Goal: Find specific page/section: Find specific page/section

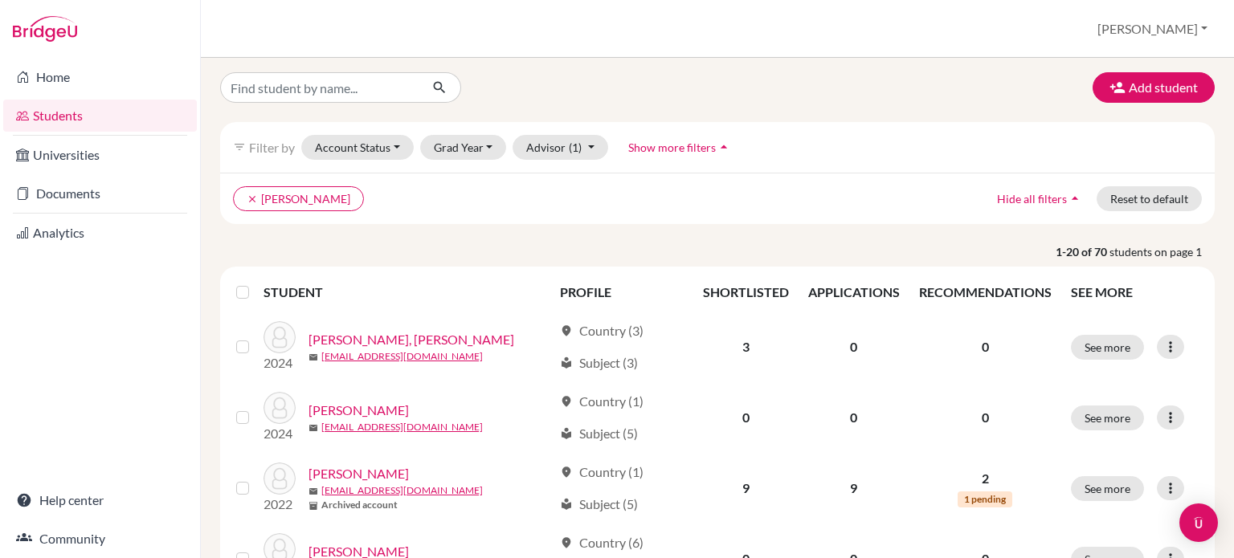
scroll to position [3, 0]
click at [250, 196] on icon "clear" at bounding box center [252, 200] width 11 height 11
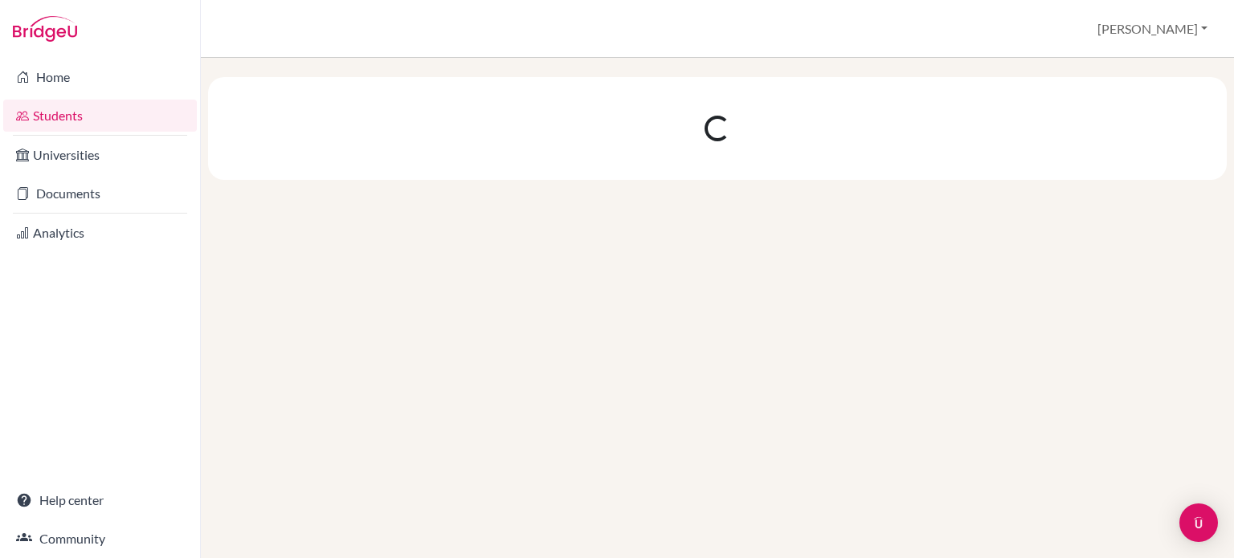
scroll to position [0, 0]
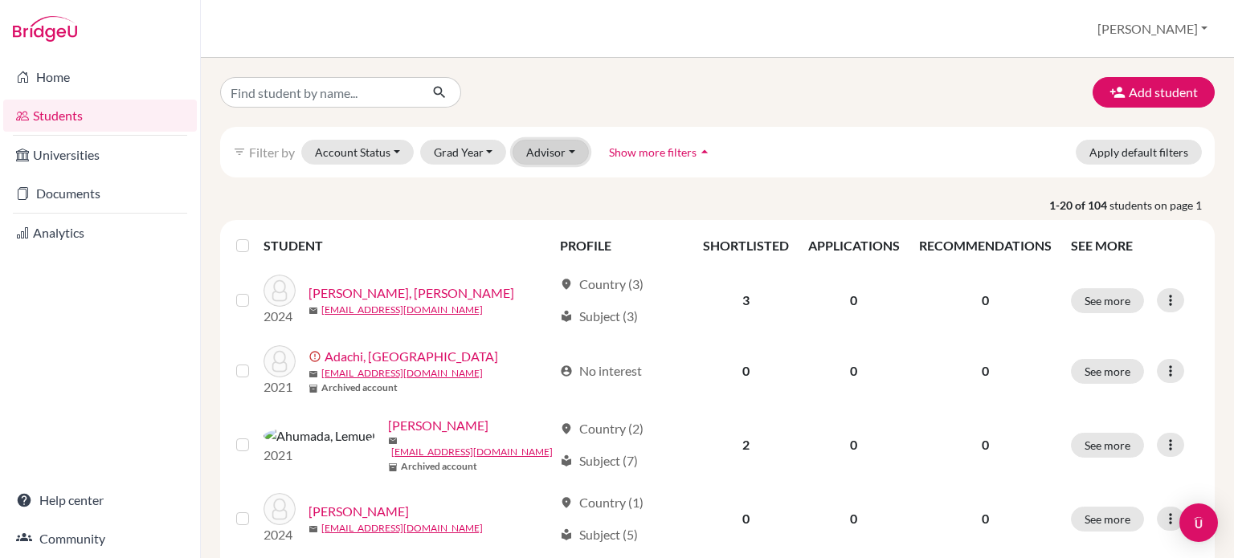
click at [554, 150] on button "Advisor" at bounding box center [551, 152] width 76 height 25
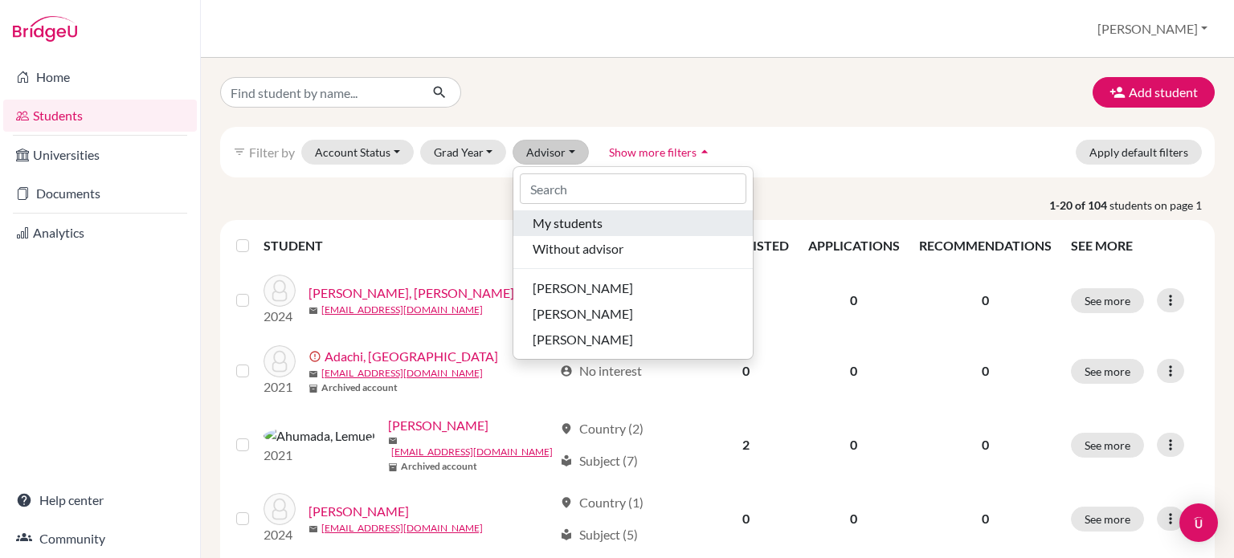
click at [585, 220] on span "My students" at bounding box center [568, 223] width 70 height 19
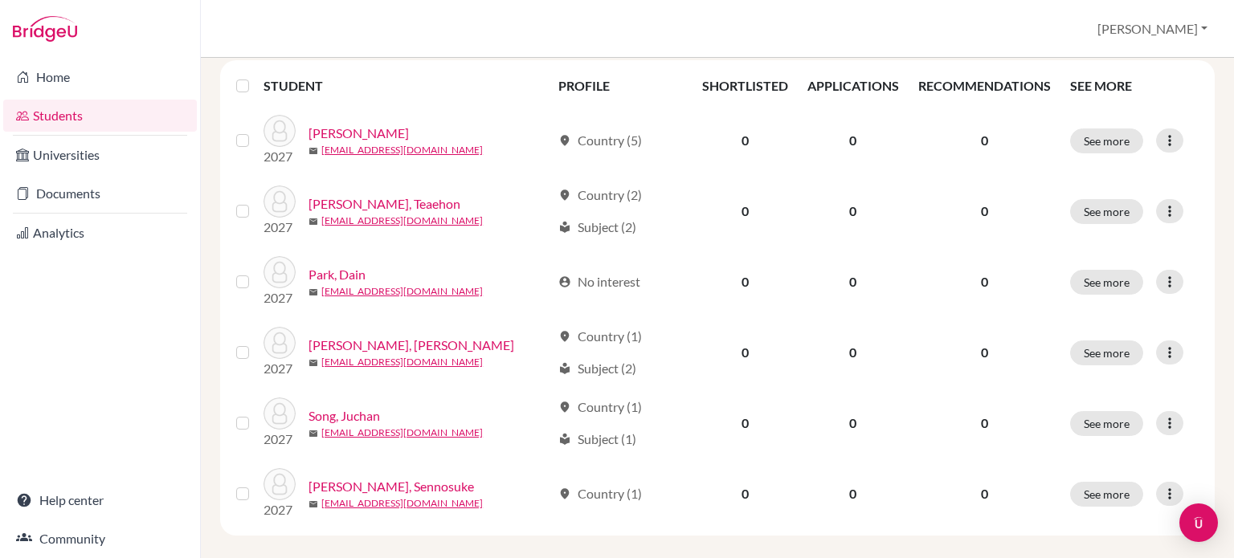
scroll to position [215, 0]
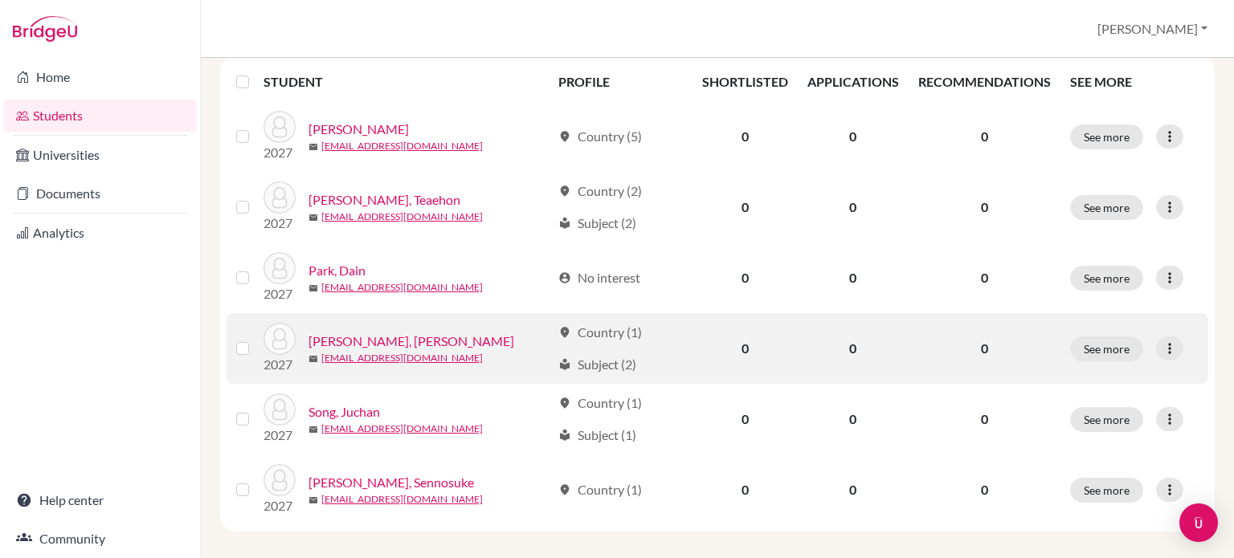
click at [375, 340] on link "[PERSON_NAME], [PERSON_NAME]" at bounding box center [412, 341] width 206 height 19
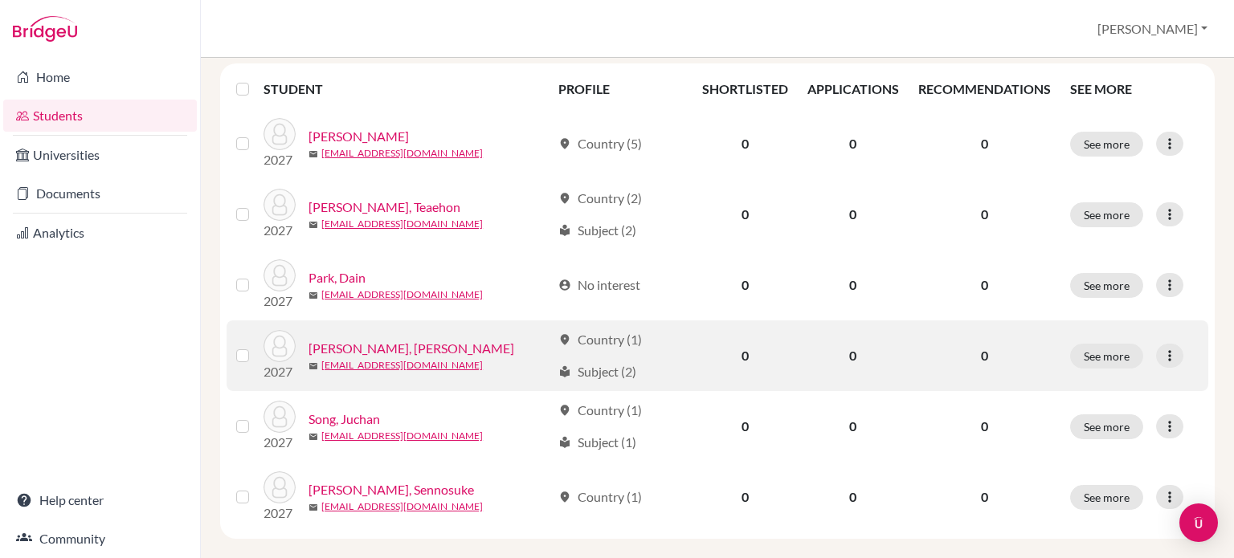
scroll to position [209, 0]
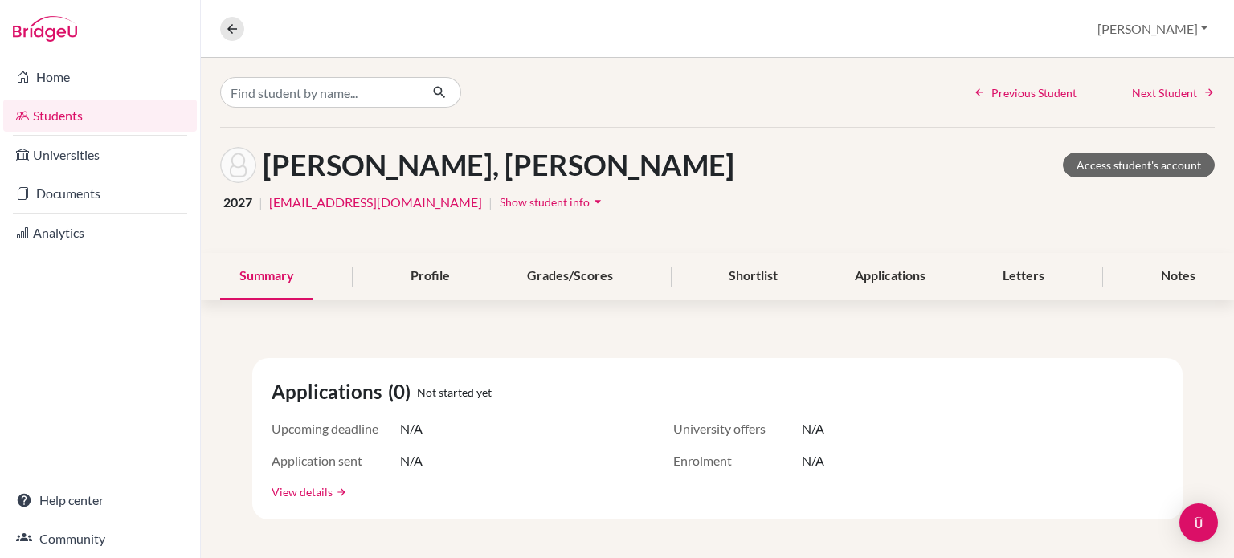
scroll to position [141, 0]
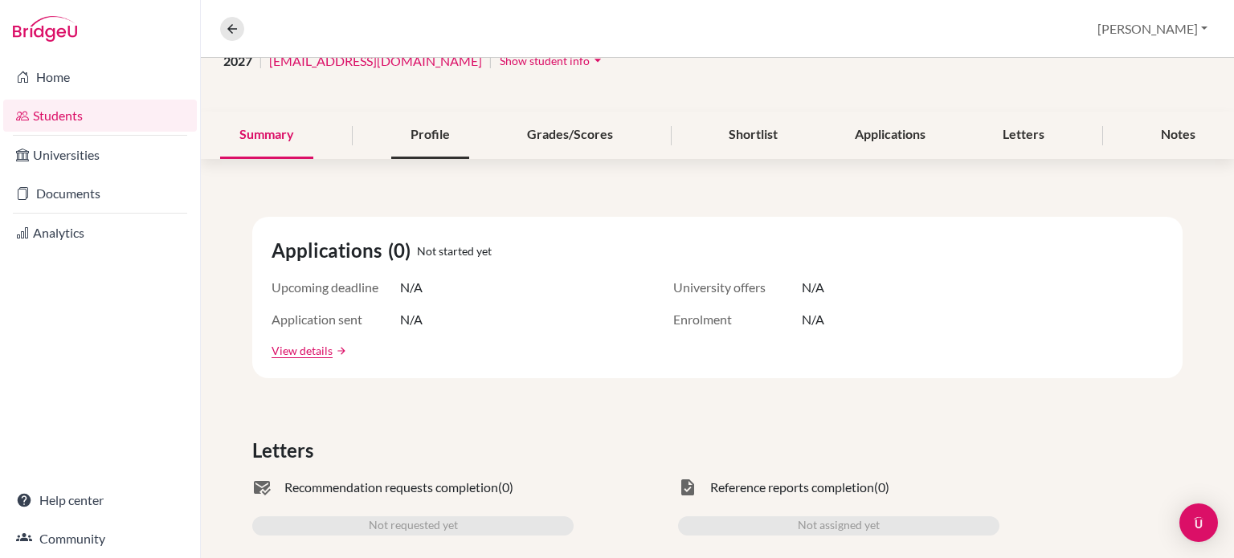
click at [460, 126] on div "Profile" at bounding box center [430, 135] width 78 height 47
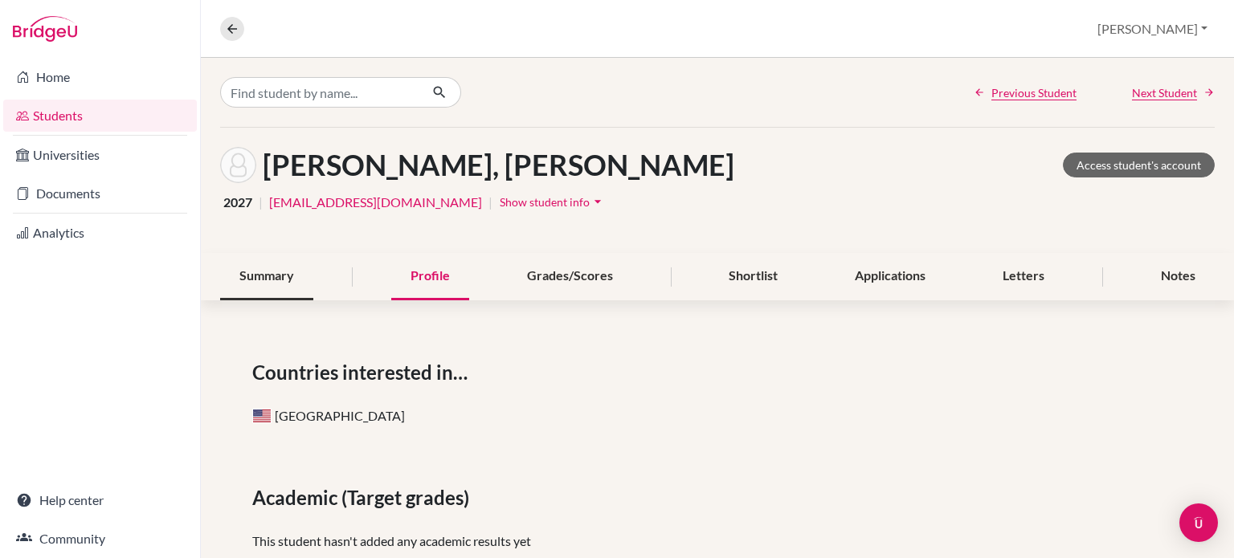
click at [296, 284] on div "Summary" at bounding box center [266, 276] width 93 height 47
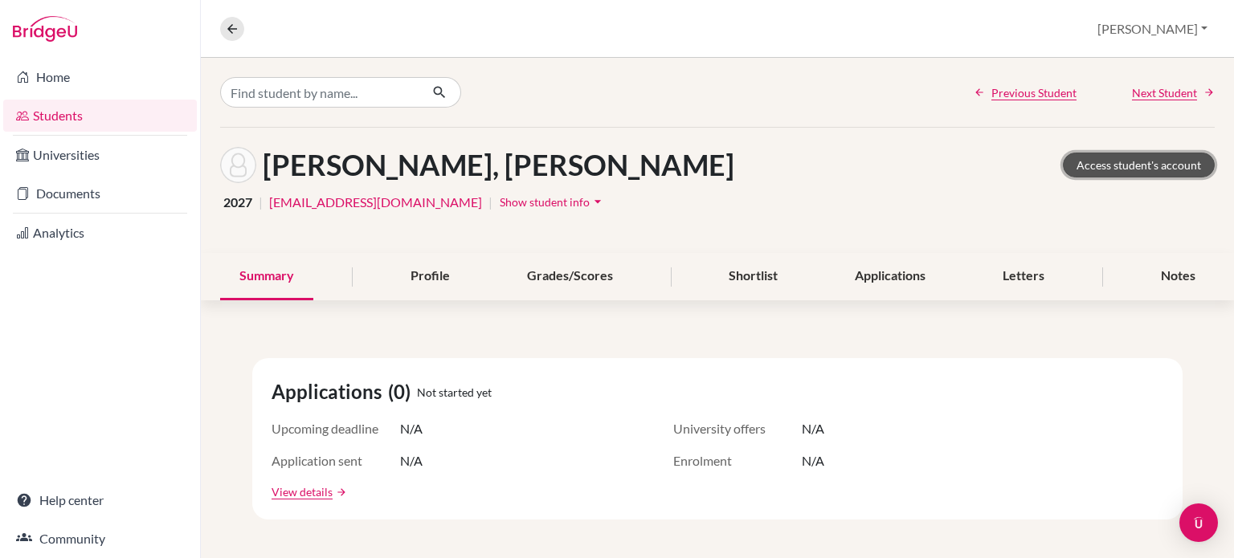
click at [1119, 163] on link "Access student's account" at bounding box center [1139, 165] width 152 height 25
